Goal: Obtain resource: Download file/media

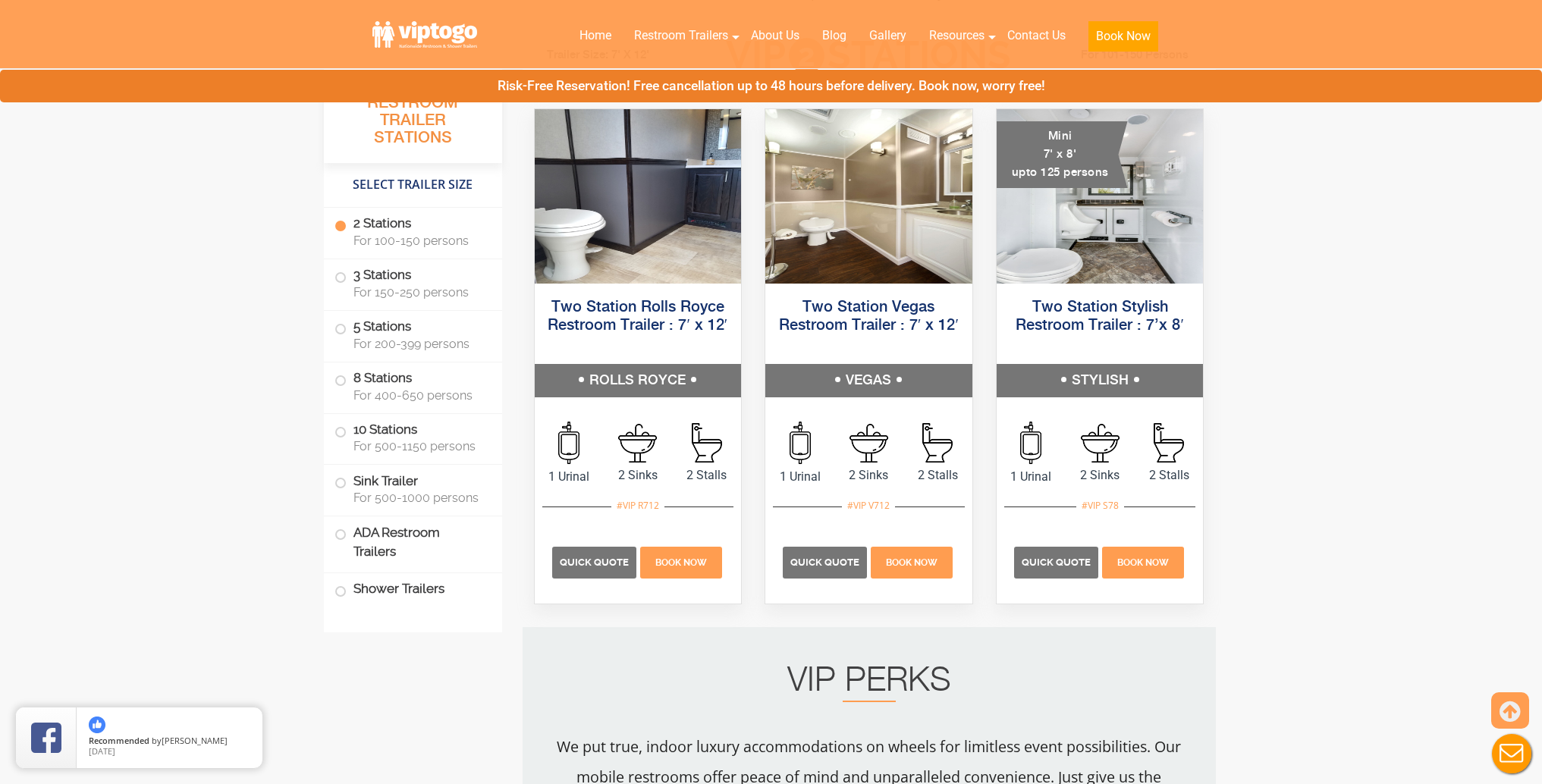
scroll to position [780, 0]
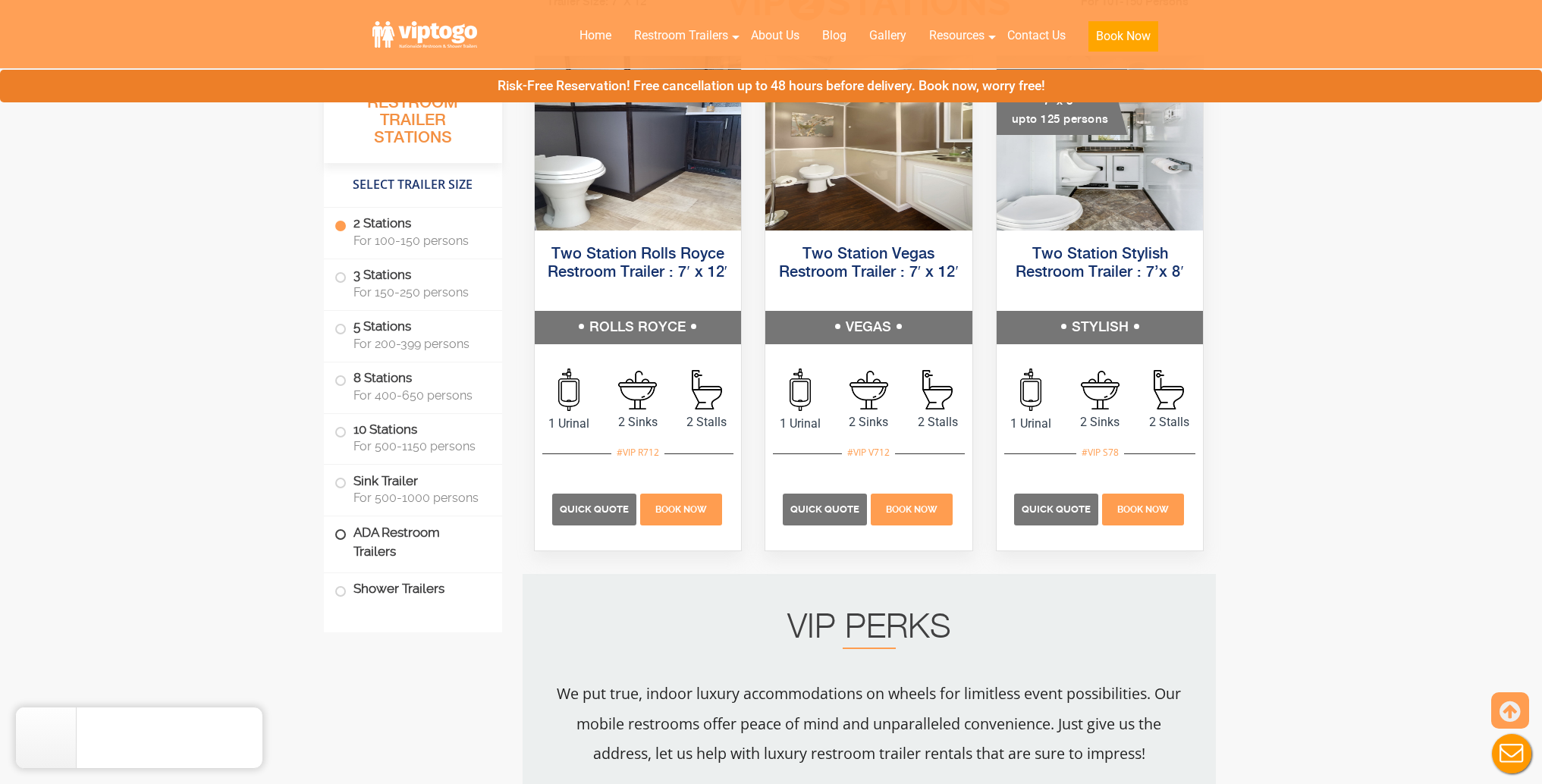
click at [435, 539] on label "ADA Restroom Trailers" at bounding box center [413, 542] width 157 height 52
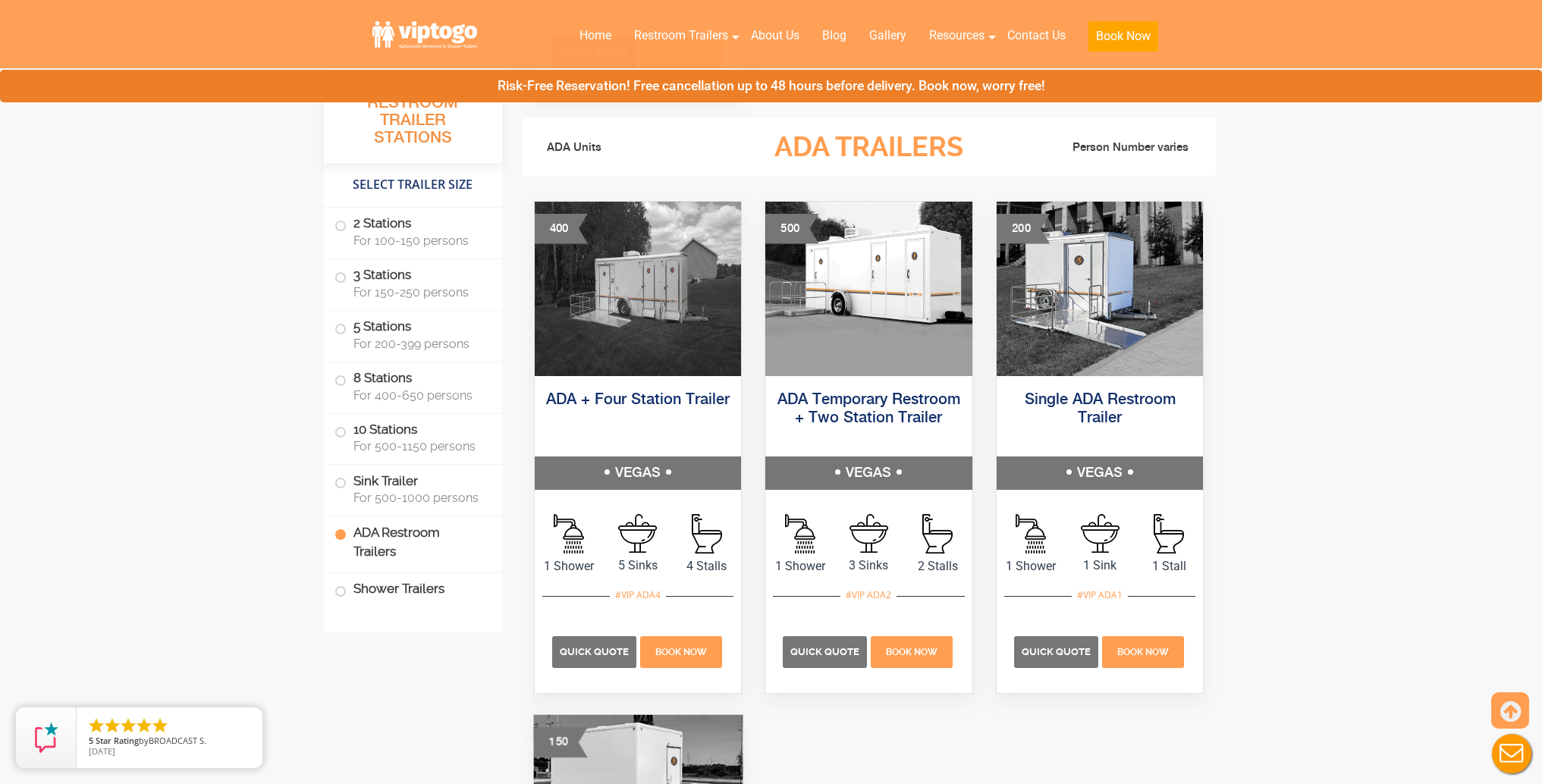
scroll to position [4666, 0]
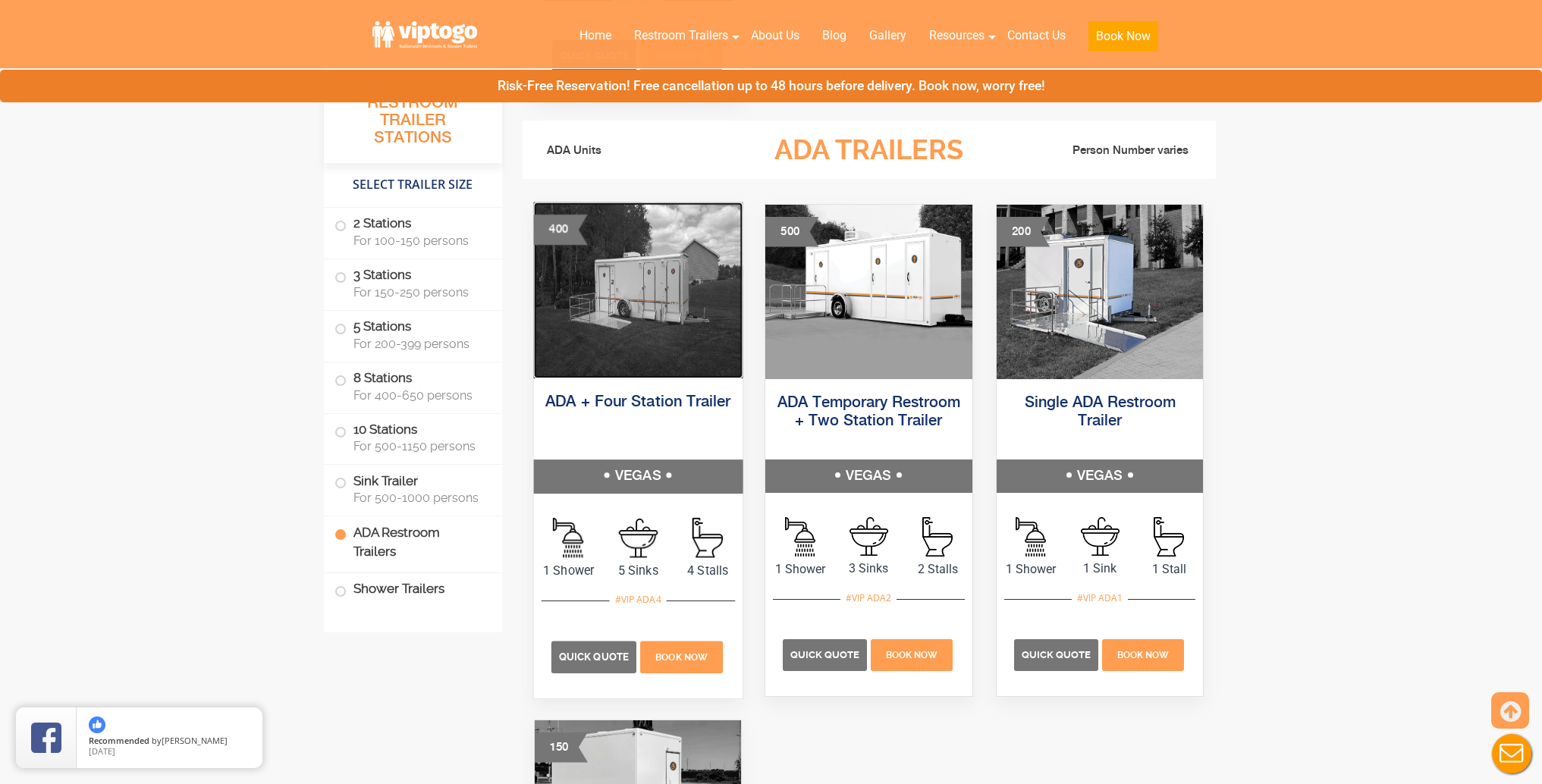
click at [633, 343] on img at bounding box center [637, 289] width 209 height 176
click at [636, 402] on link "ADA + Four Station Trailer" at bounding box center [638, 402] width 186 height 16
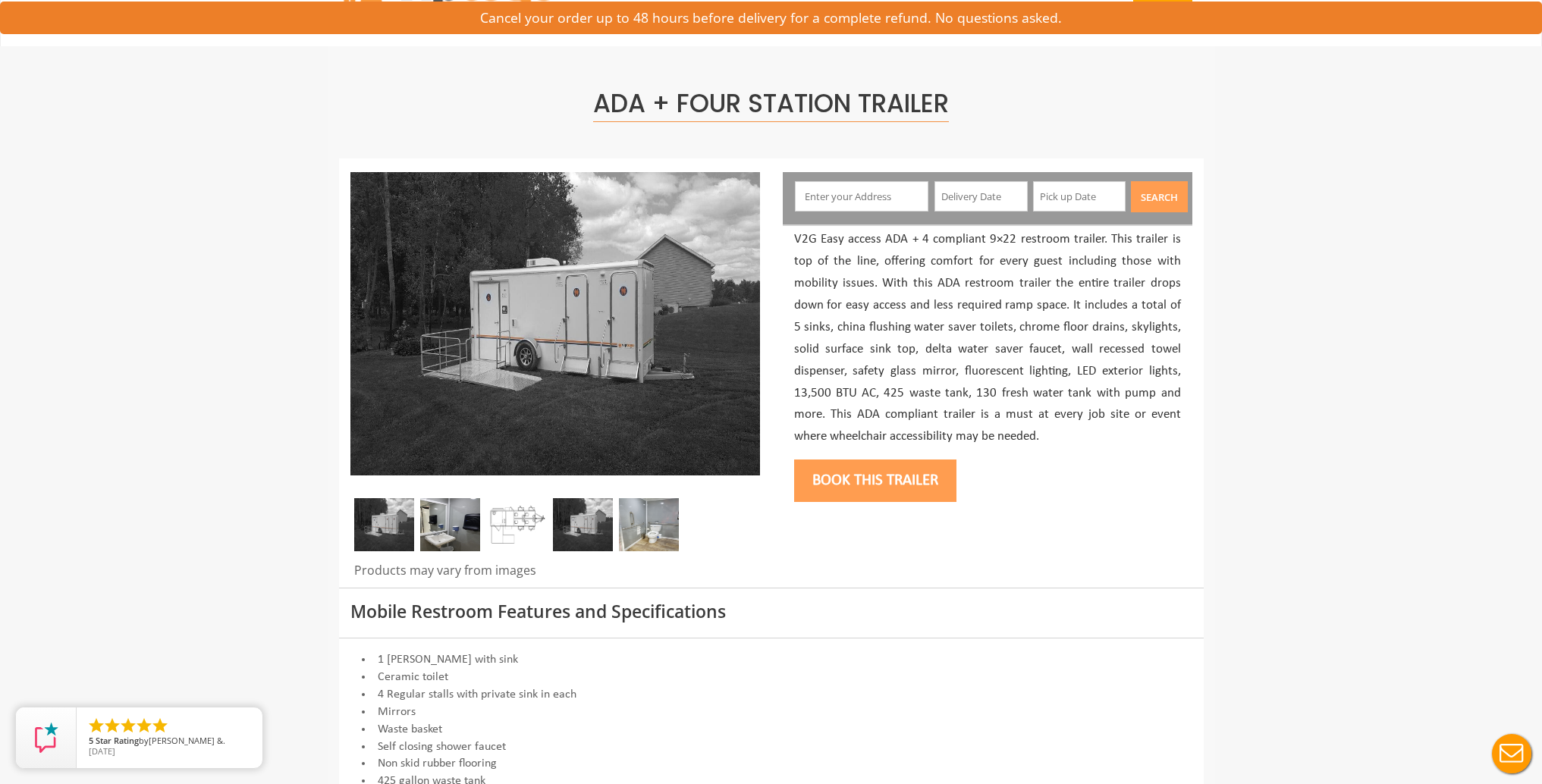
scroll to position [52, 0]
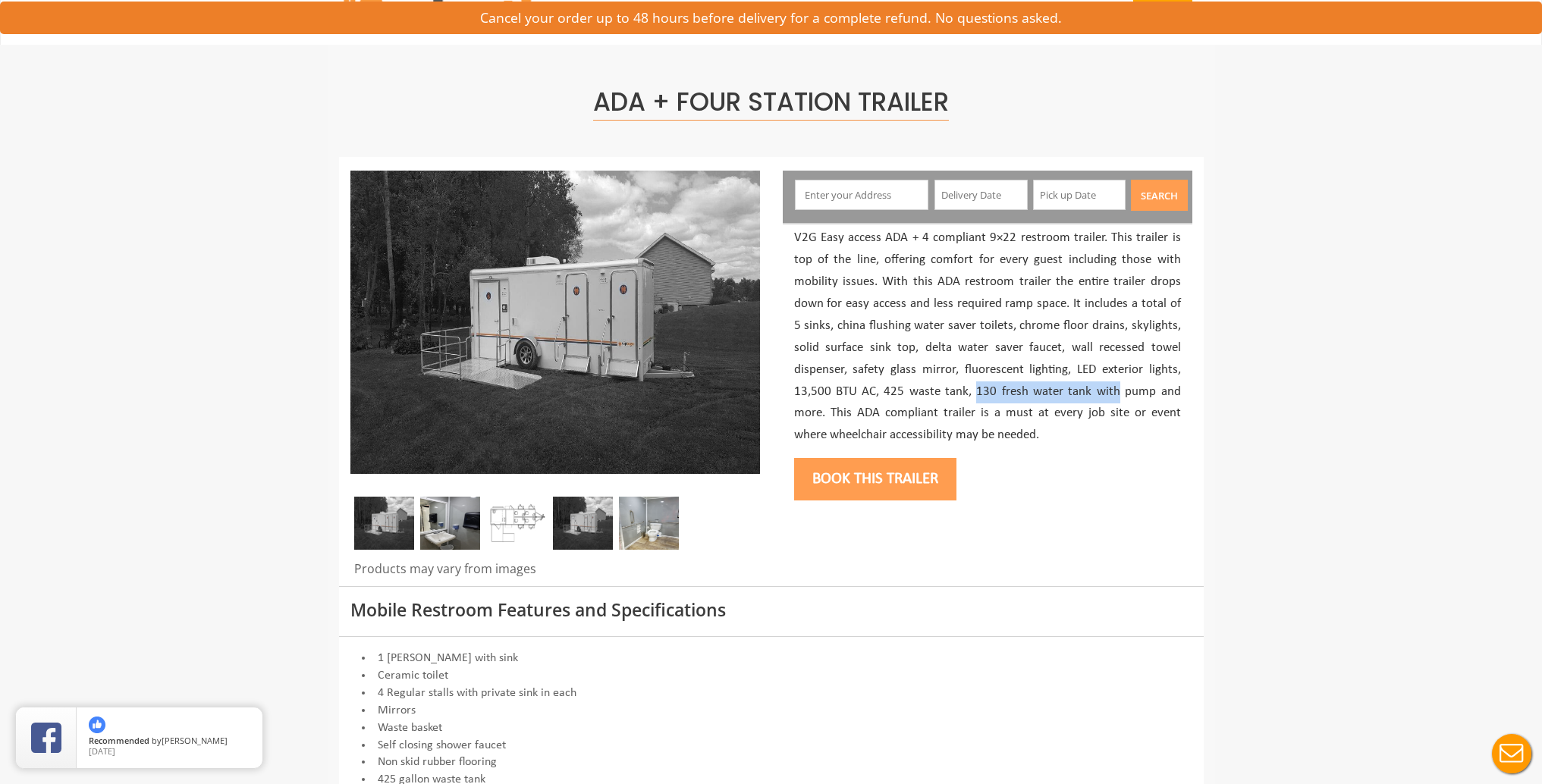
drag, startPoint x: 984, startPoint y: 391, endPoint x: 1118, endPoint y: 393, distance: 134.0
click at [1118, 393] on p "V2G Easy access ADA + 4 compliant 9×22 restroom trailer. This trailer is top of…" at bounding box center [987, 337] width 387 height 219
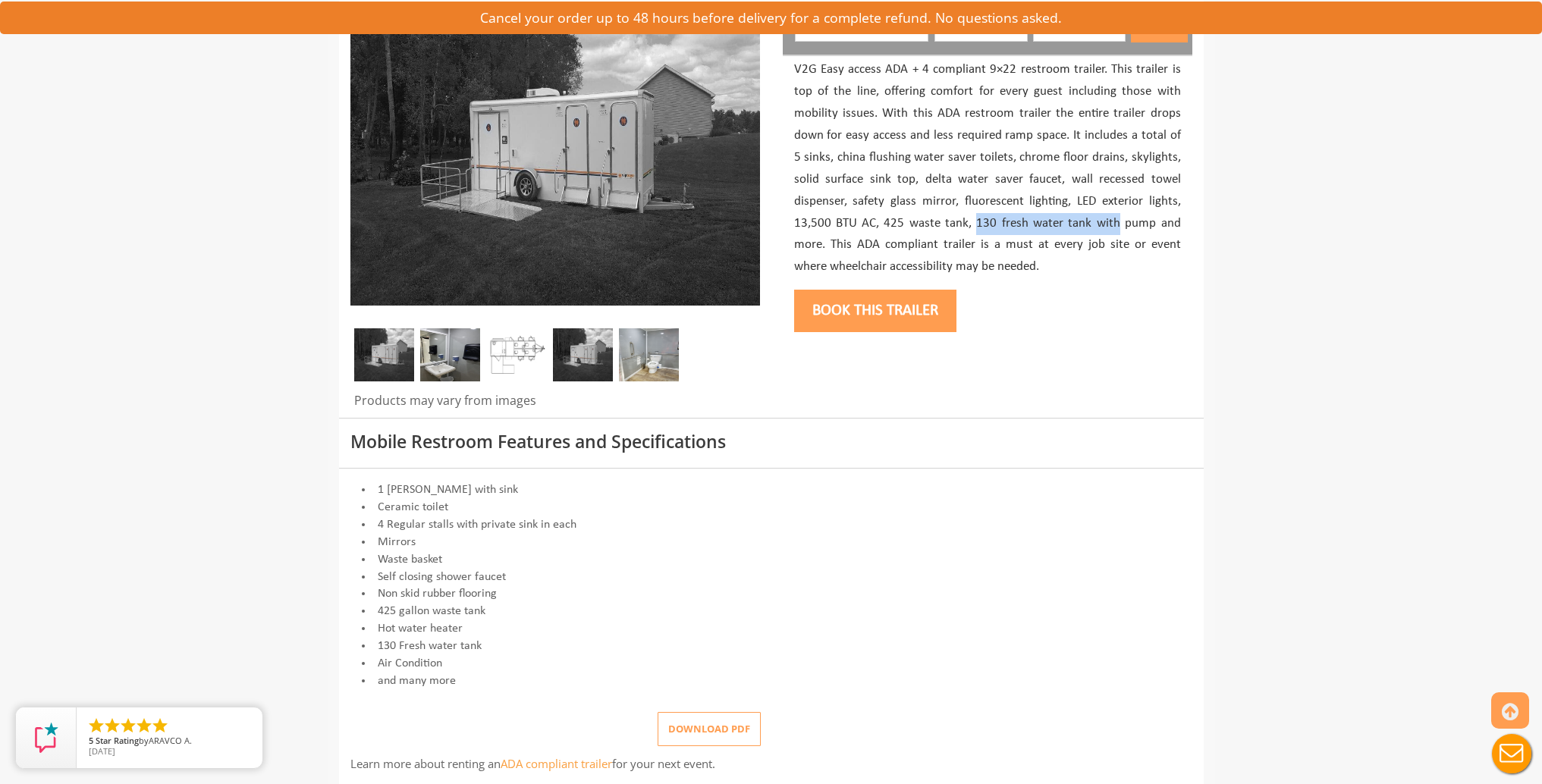
scroll to position [229, 0]
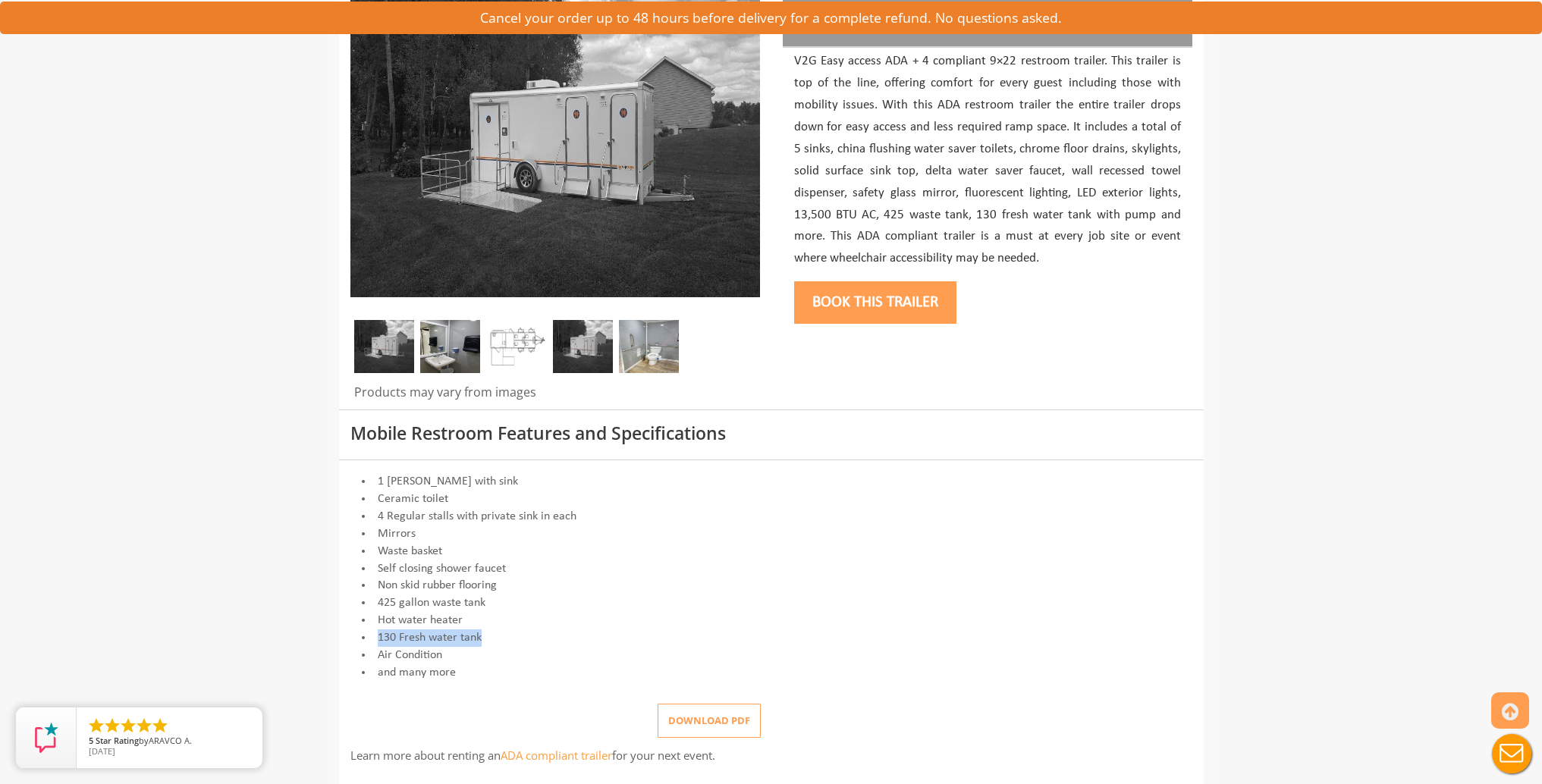
drag, startPoint x: 489, startPoint y: 631, endPoint x: 376, endPoint y: 630, distance: 113.0
click at [376, 630] on li "130 Fresh water tank" at bounding box center [771, 639] width 842 height 18
drag, startPoint x: 486, startPoint y: 604, endPoint x: 380, endPoint y: 600, distance: 106.1
click at [380, 600] on li "425 gallon waste tank" at bounding box center [771, 603] width 842 height 18
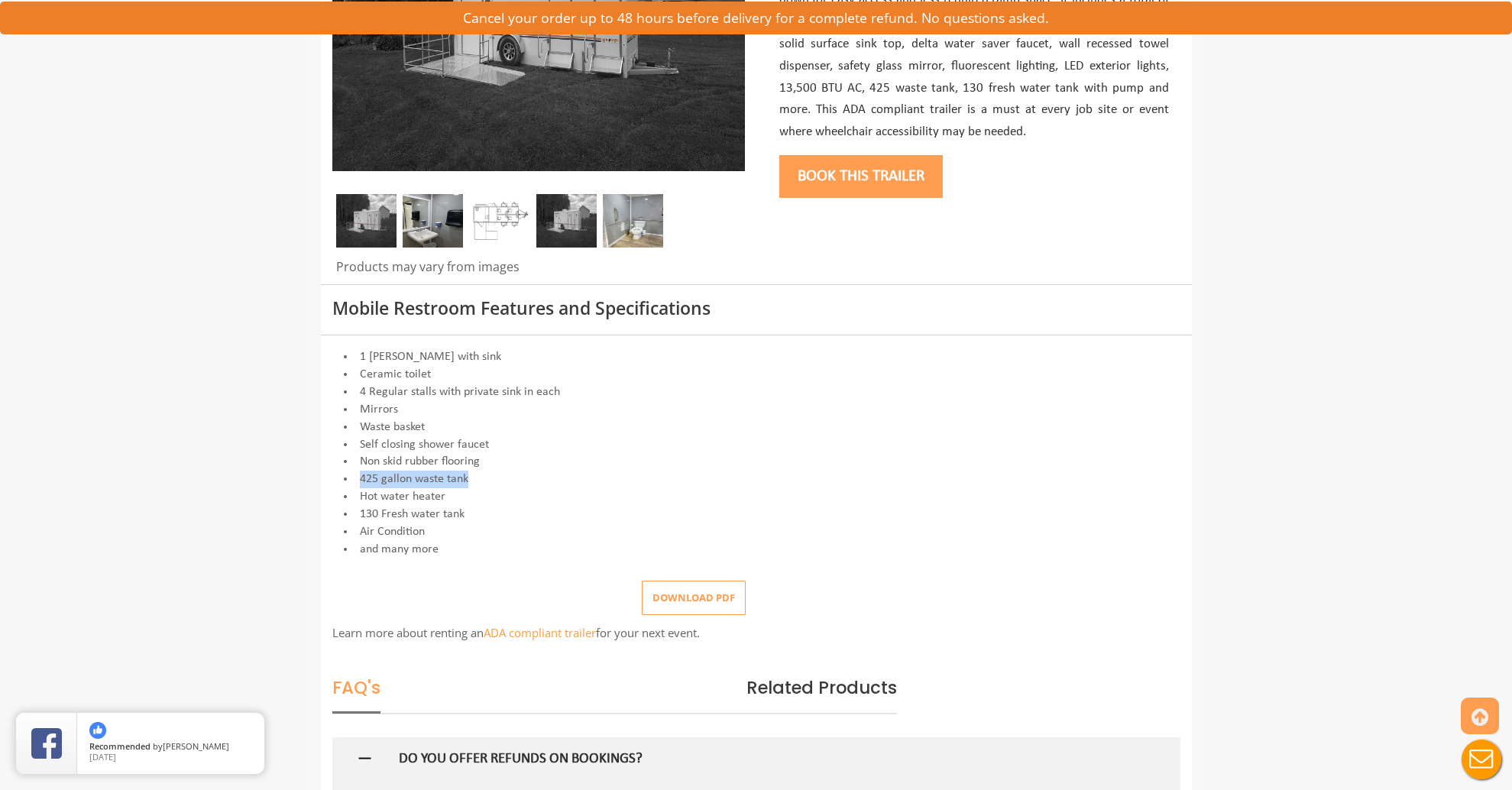
scroll to position [355, 0]
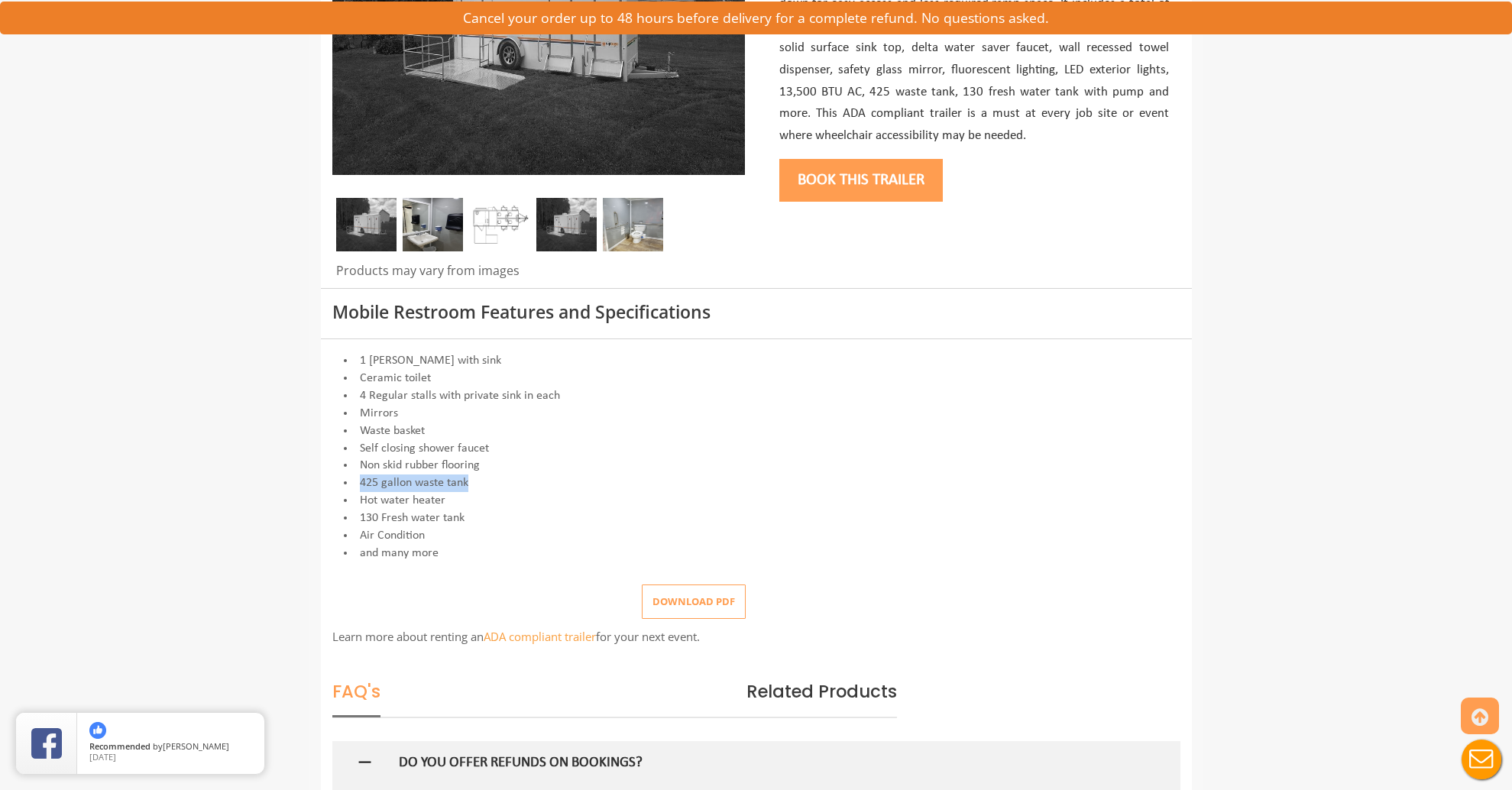
click at [702, 594] on button "Download pdf" at bounding box center [693, 601] width 104 height 35
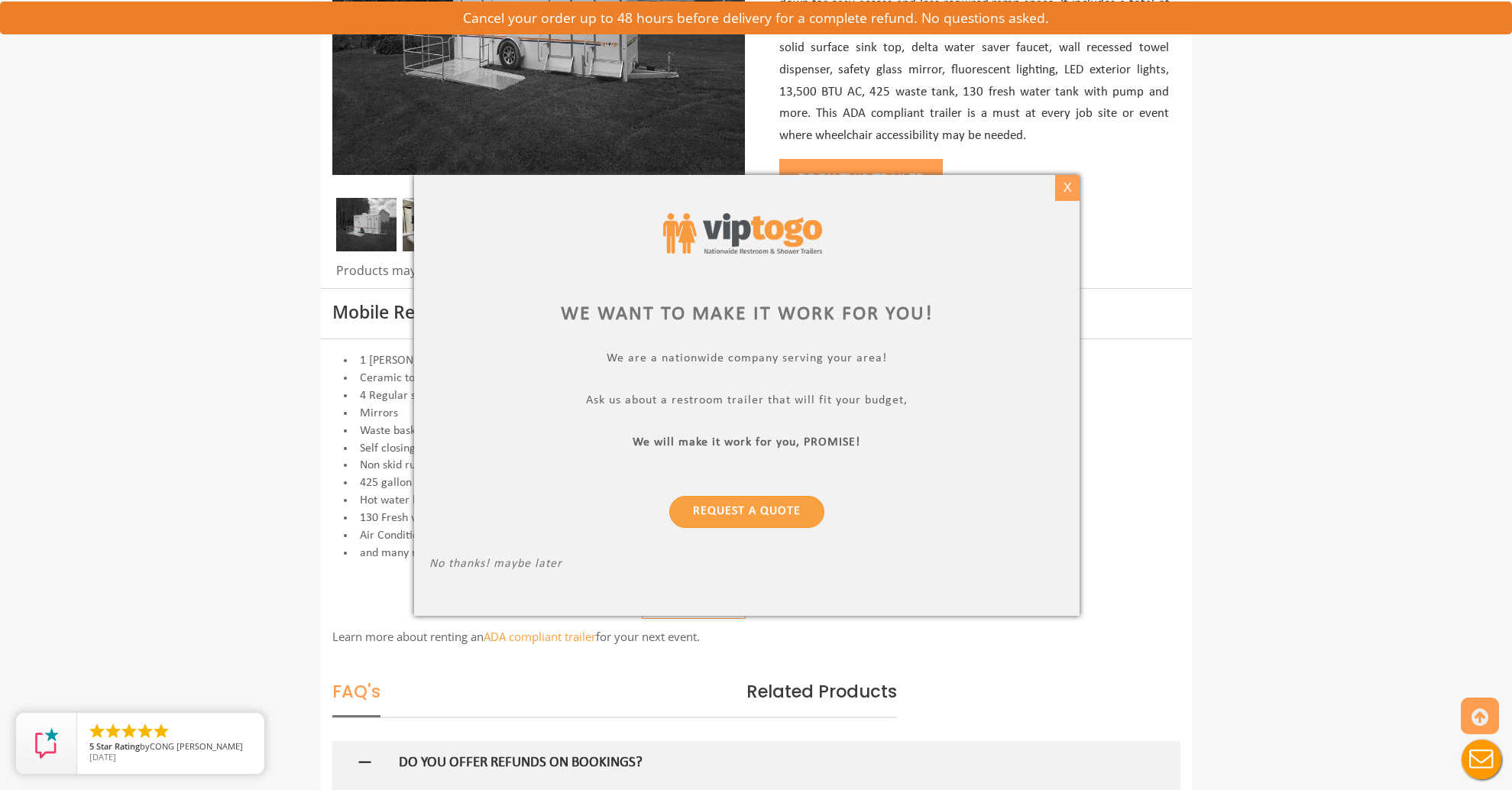
click at [1062, 193] on div "X" at bounding box center [1067, 188] width 24 height 26
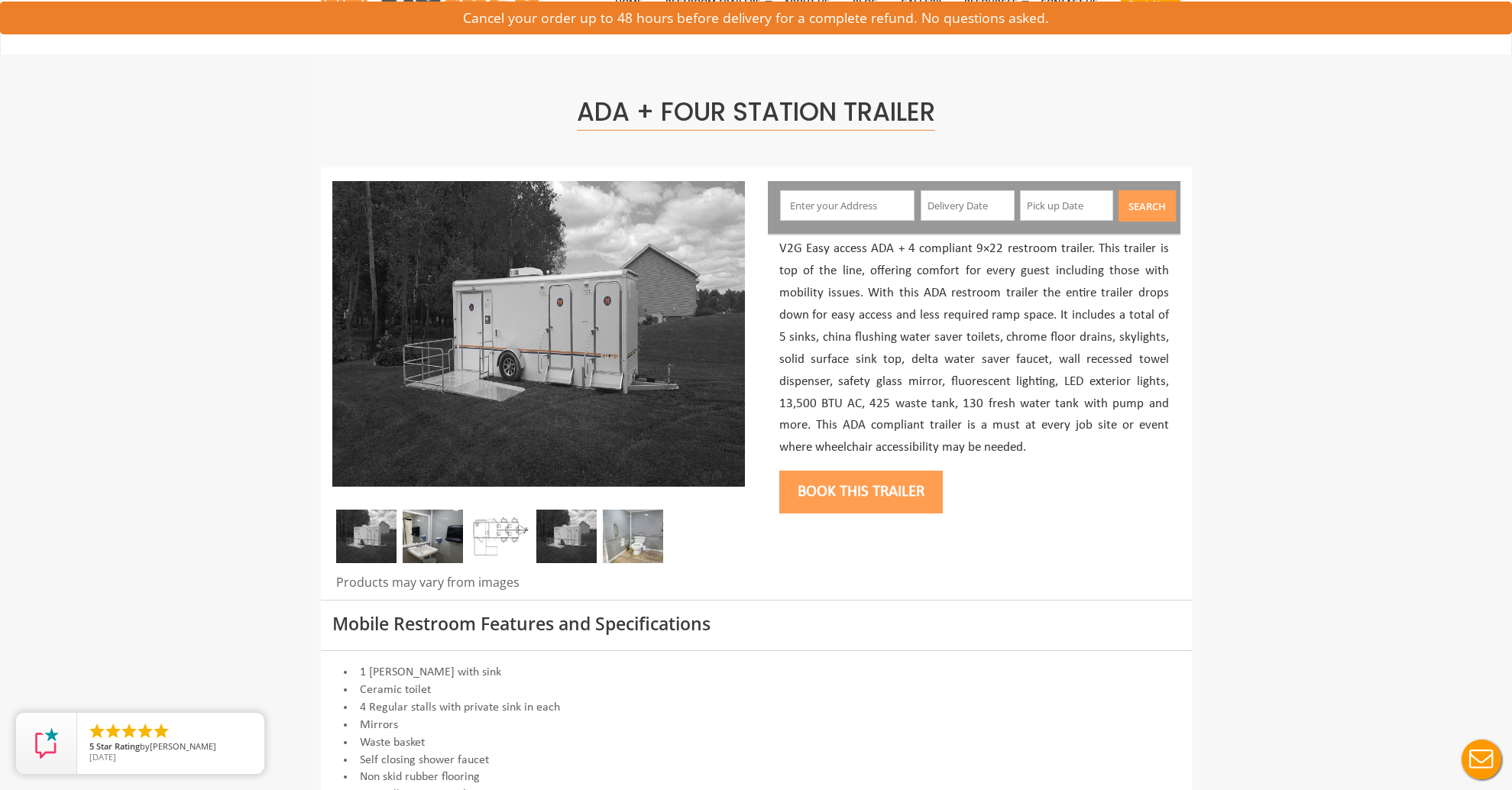
scroll to position [0, 0]
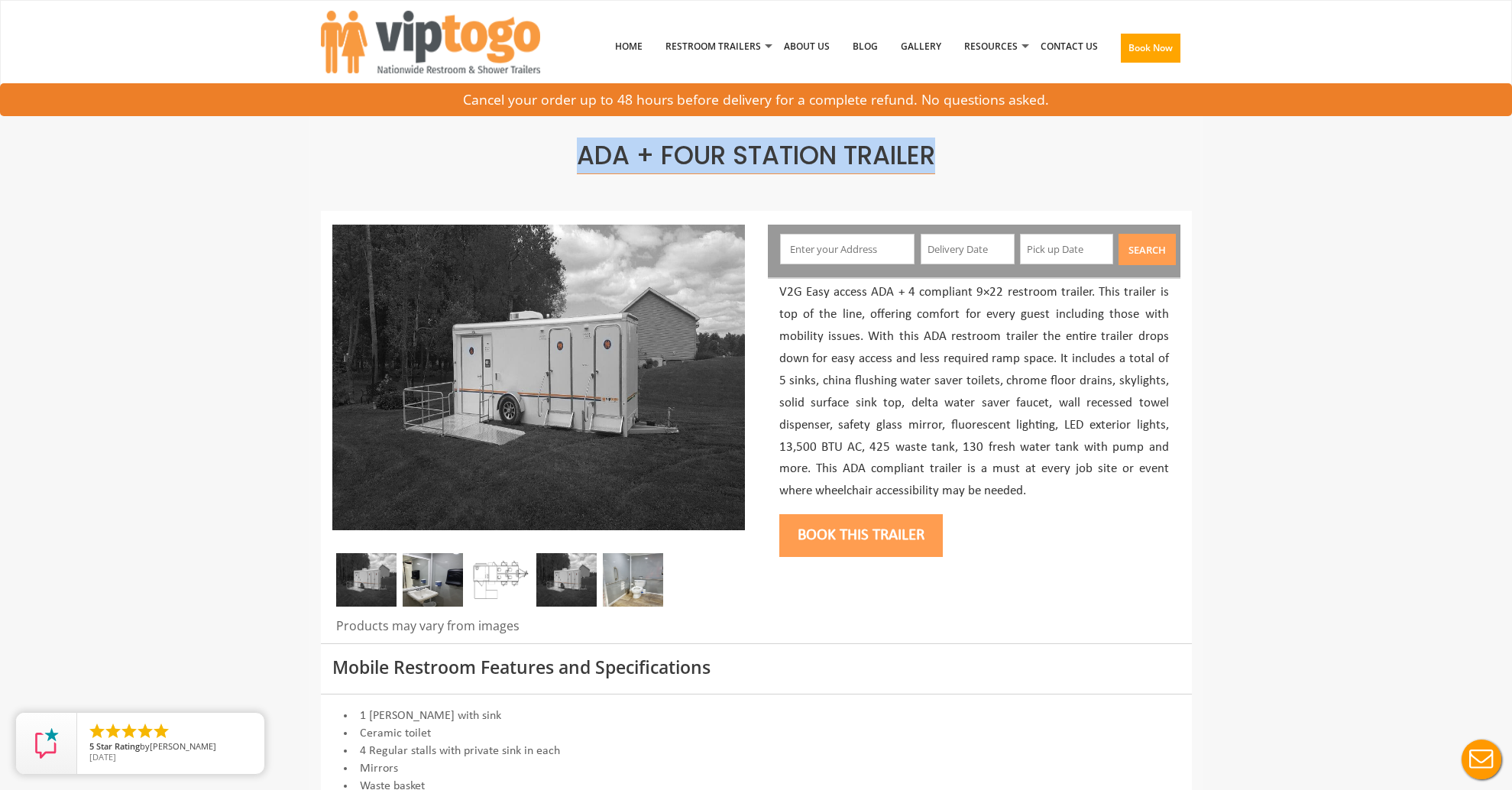
drag, startPoint x: 560, startPoint y: 154, endPoint x: 974, endPoint y: 158, distance: 414.0
click at [974, 158] on h1 "ADA + Four Station Trailer" at bounding box center [756, 156] width 848 height 28
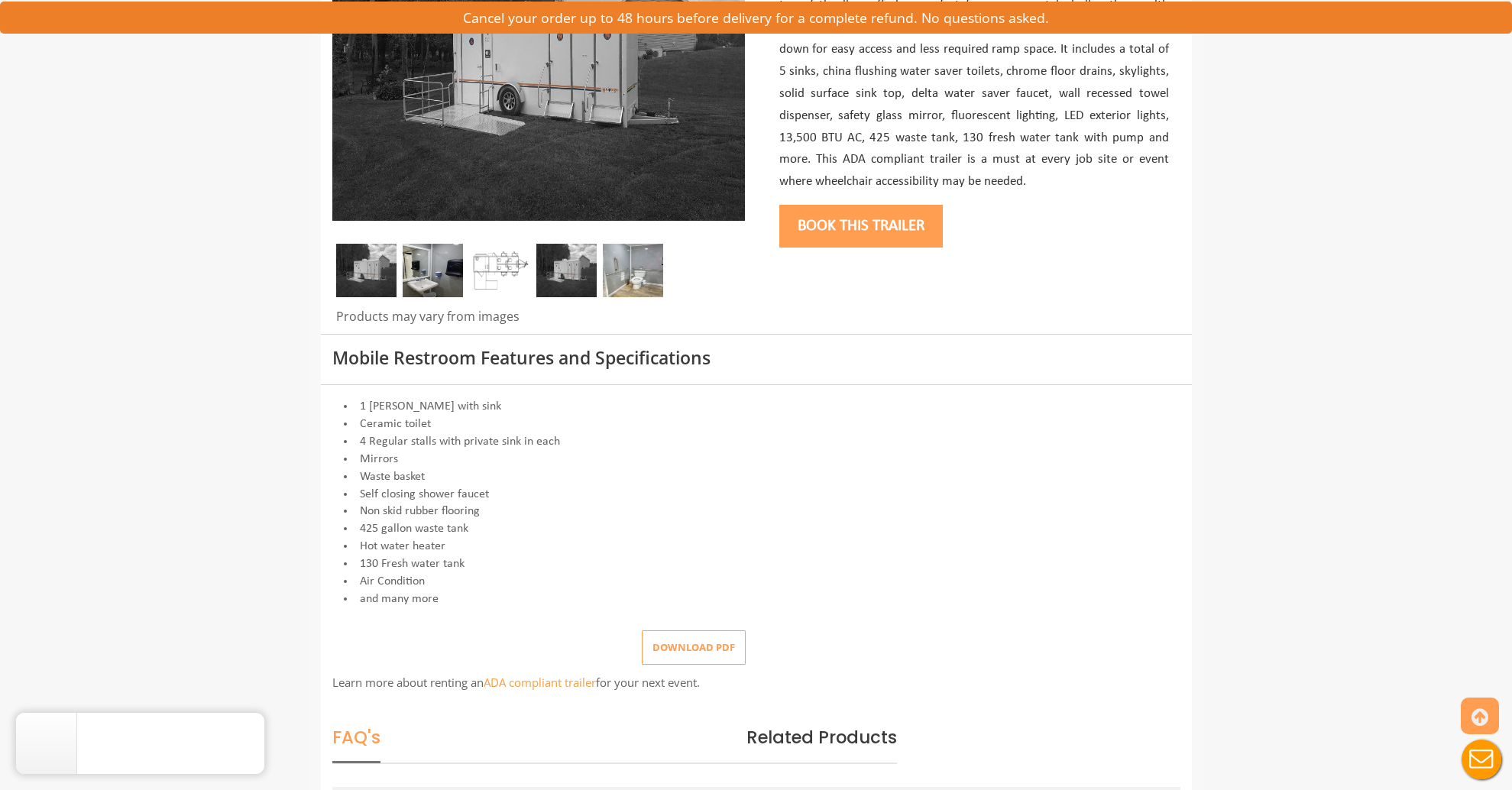
scroll to position [338, 0]
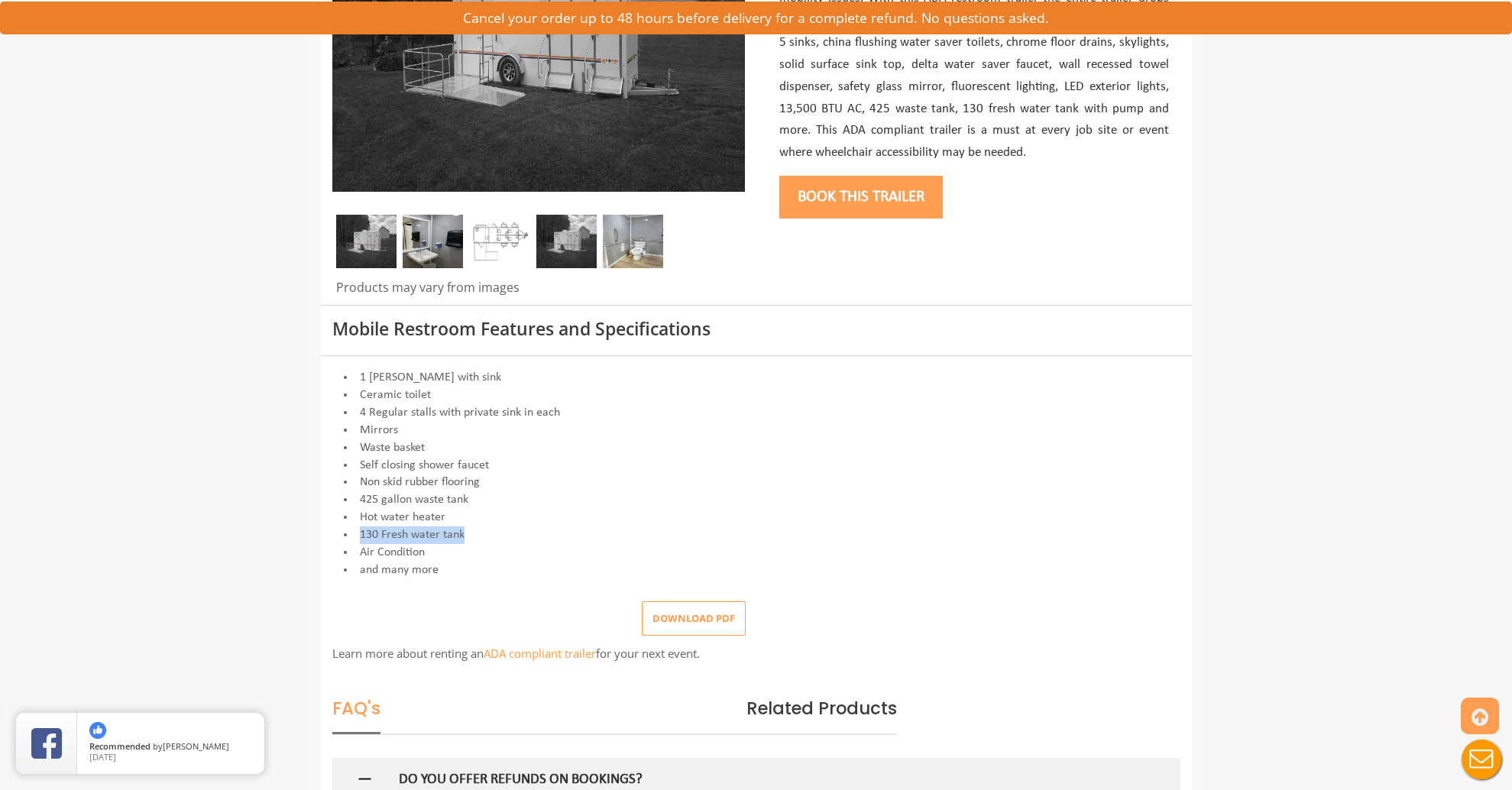
drag, startPoint x: 360, startPoint y: 535, endPoint x: 469, endPoint y: 538, distance: 109.0
click at [469, 538] on li "130 Fresh water tank" at bounding box center [756, 536] width 848 height 18
drag, startPoint x: 375, startPoint y: 539, endPoint x: 361, endPoint y: 537, distance: 14.1
click at [361, 537] on li "130 Fresh water tank" at bounding box center [756, 536] width 848 height 18
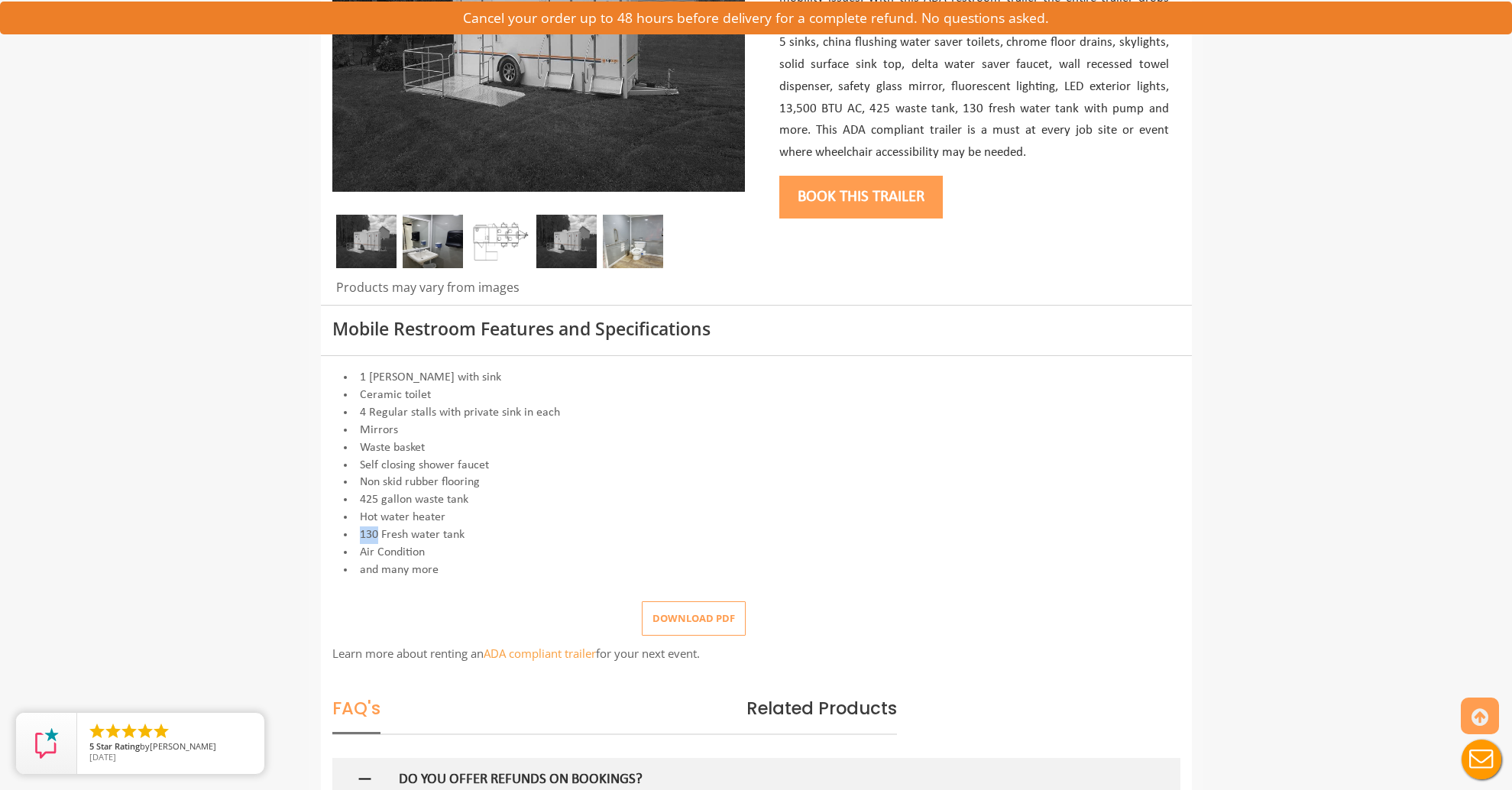
click at [378, 537] on li "130 Fresh water tank" at bounding box center [756, 536] width 848 height 18
drag, startPoint x: 378, startPoint y: 537, endPoint x: 362, endPoint y: 535, distance: 16.1
click at [362, 535] on li "130 Fresh water tank" at bounding box center [756, 536] width 848 height 18
click at [363, 536] on li "130 Fresh water tank" at bounding box center [756, 536] width 848 height 18
drag, startPoint x: 360, startPoint y: 536, endPoint x: 376, endPoint y: 536, distance: 16.0
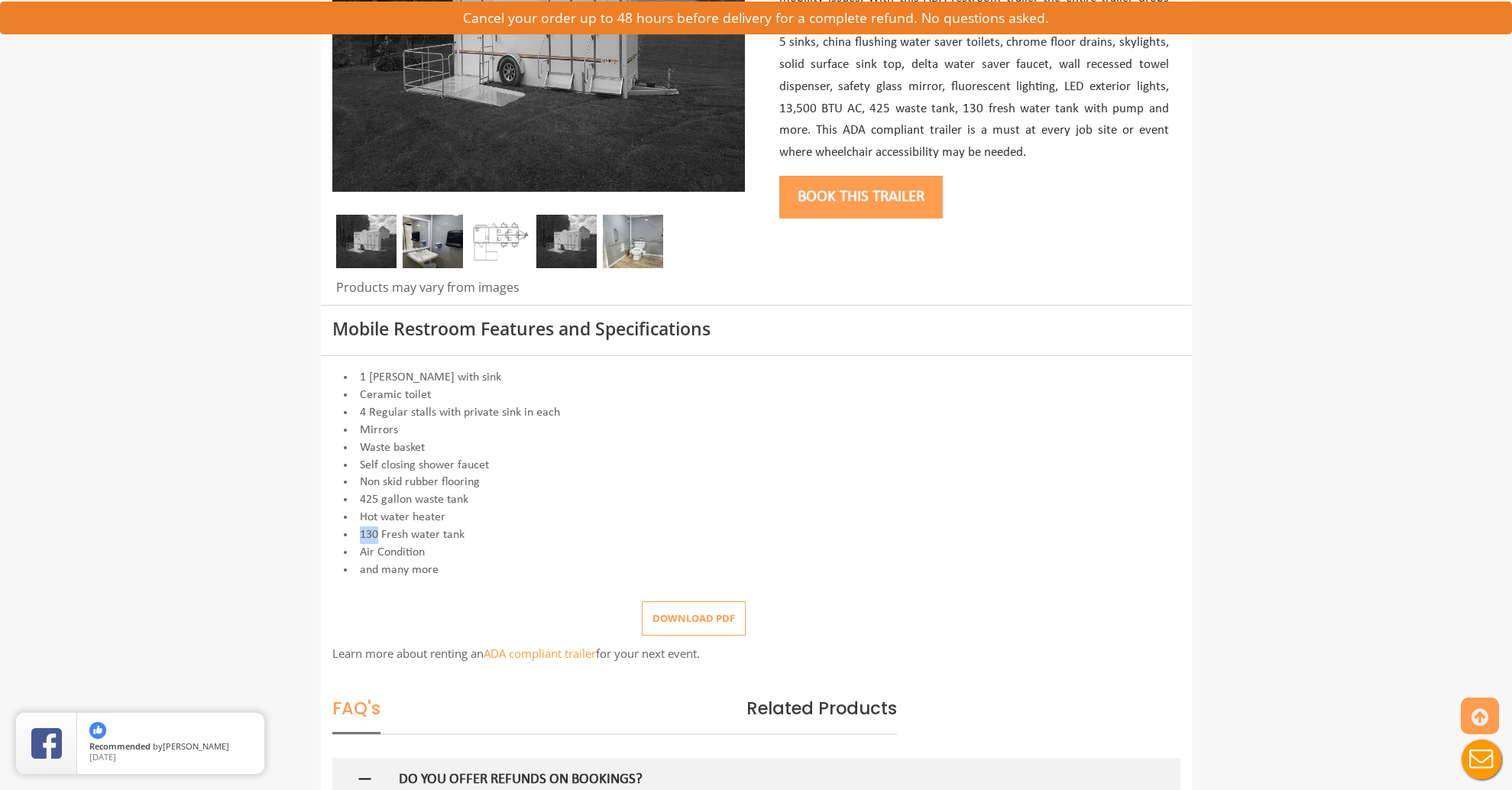
click at [376, 536] on li "130 Fresh water tank" at bounding box center [756, 536] width 848 height 18
click at [378, 535] on li "130 Fresh water tank" at bounding box center [756, 536] width 848 height 18
drag, startPoint x: 419, startPoint y: 552, endPoint x: 363, endPoint y: 550, distance: 56.0
click at [363, 550] on li "Air Condition" at bounding box center [756, 553] width 848 height 18
click at [489, 566] on li "and many more" at bounding box center [756, 571] width 848 height 18
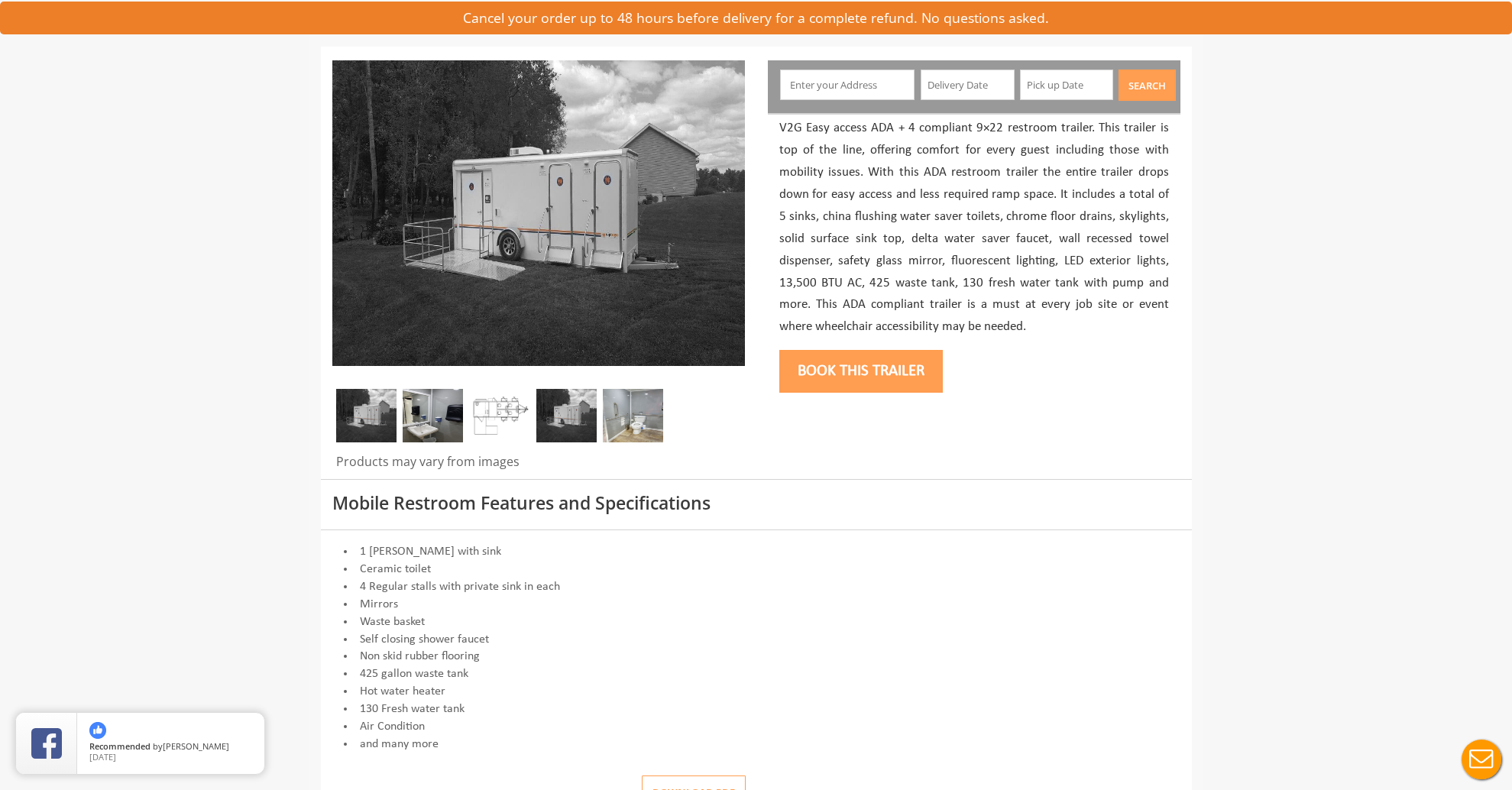
scroll to position [71, 0]
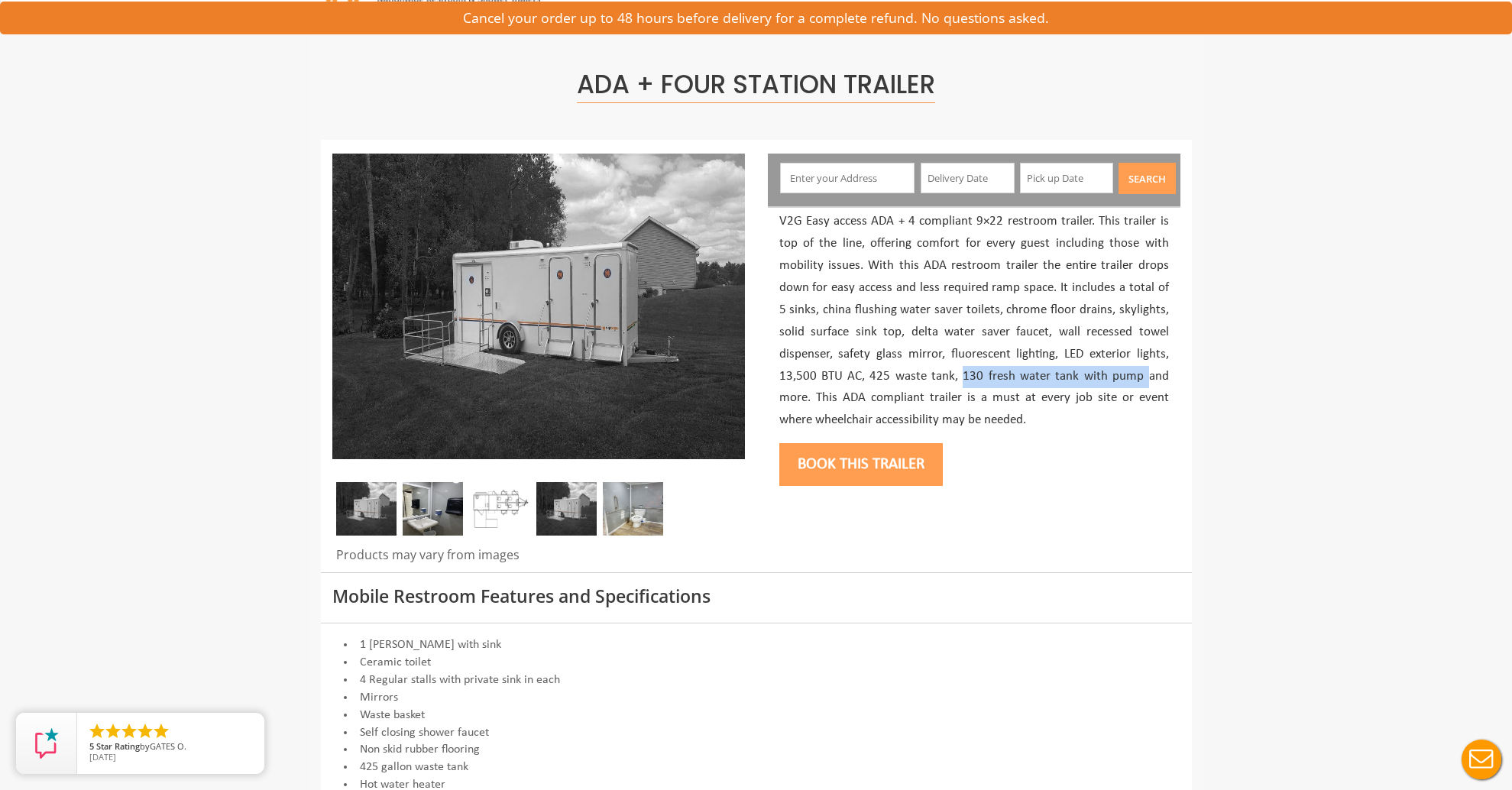
drag, startPoint x: 965, startPoint y: 375, endPoint x: 1151, endPoint y: 372, distance: 186.0
click at [1151, 372] on p "V2G Easy access ADA + 4 compliant 9×22 restroom trailer. This trailer is top of…" at bounding box center [973, 320] width 389 height 220
drag, startPoint x: 977, startPoint y: 222, endPoint x: 1004, endPoint y: 220, distance: 27.1
click at [1004, 220] on p "V2G Easy access ADA + 4 compliant 9×22 restroom trailer. This trailer is top of…" at bounding box center [973, 320] width 389 height 220
